Goal: Task Accomplishment & Management: Manage account settings

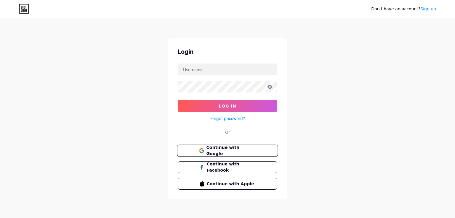
click at [188, 154] on button "Continue with Google" at bounding box center [227, 151] width 101 height 12
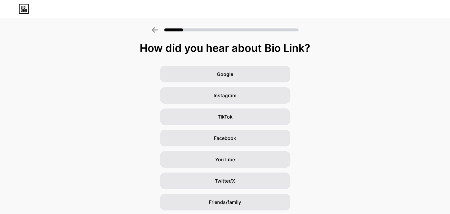
click at [25, 9] on icon at bounding box center [24, 8] width 10 height 9
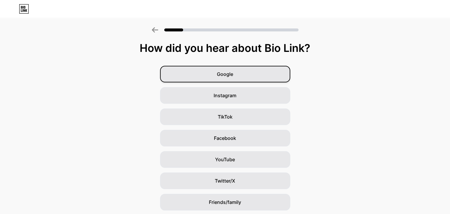
click at [206, 72] on div "Google" at bounding box center [225, 74] width 130 height 17
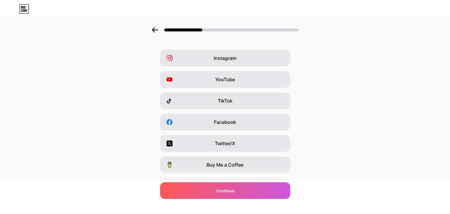
scroll to position [71, 0]
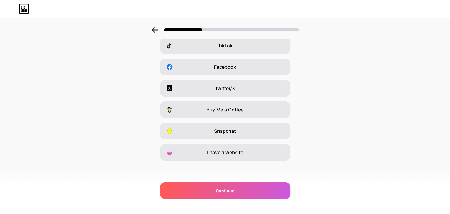
click at [19, 6] on div at bounding box center [225, 8] width 450 height 9
click at [23, 9] on icon at bounding box center [23, 7] width 1 height 3
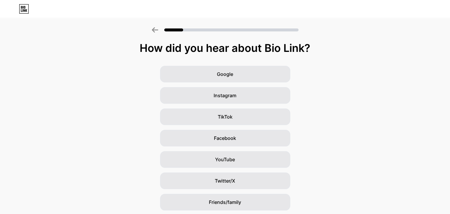
click at [157, 28] on icon at bounding box center [155, 29] width 7 height 5
click at [18, 6] on div at bounding box center [225, 8] width 450 height 9
click at [24, 9] on icon at bounding box center [24, 8] width 10 height 9
